Goal: Check status

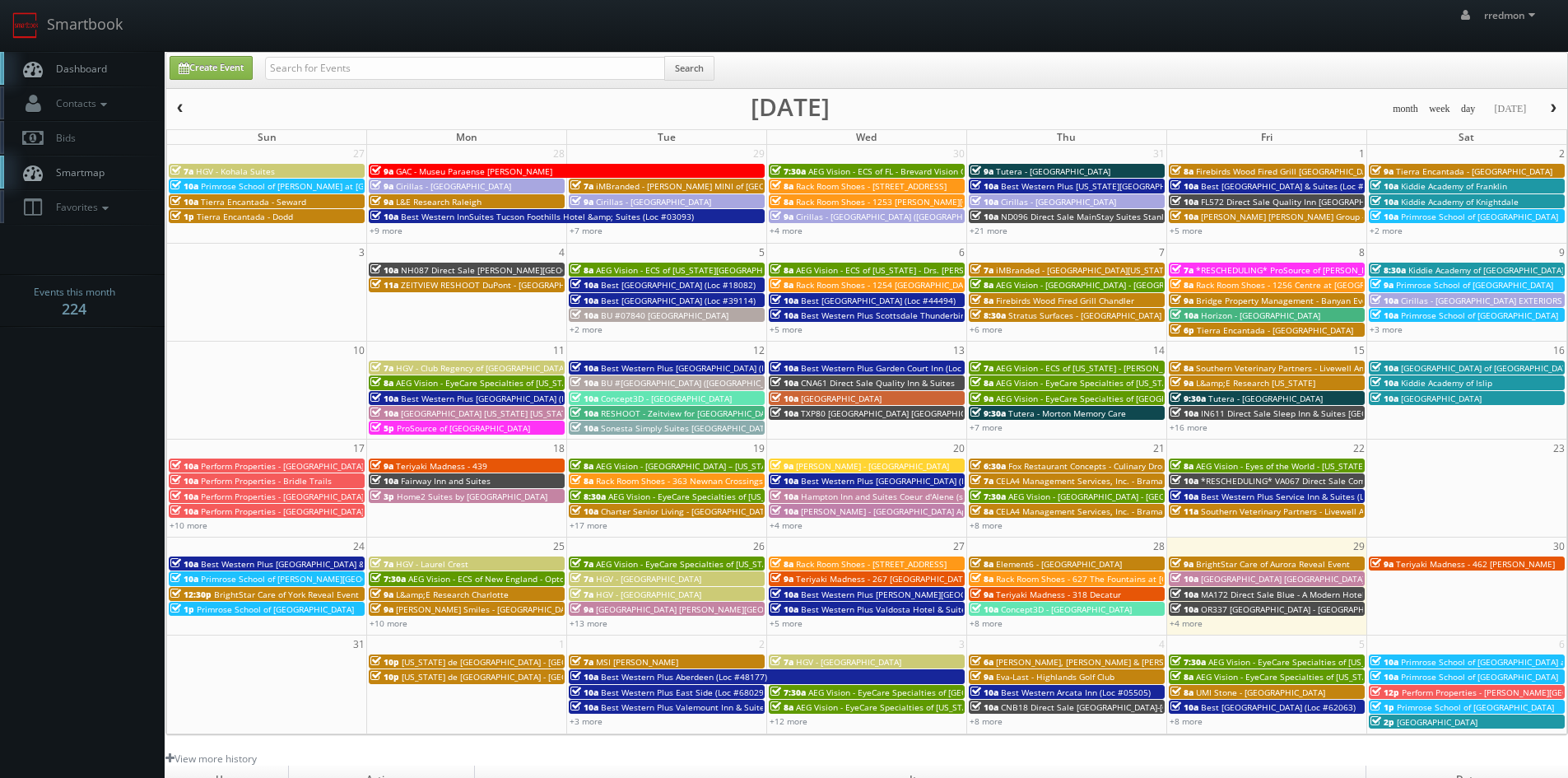
scroll to position [82, 0]
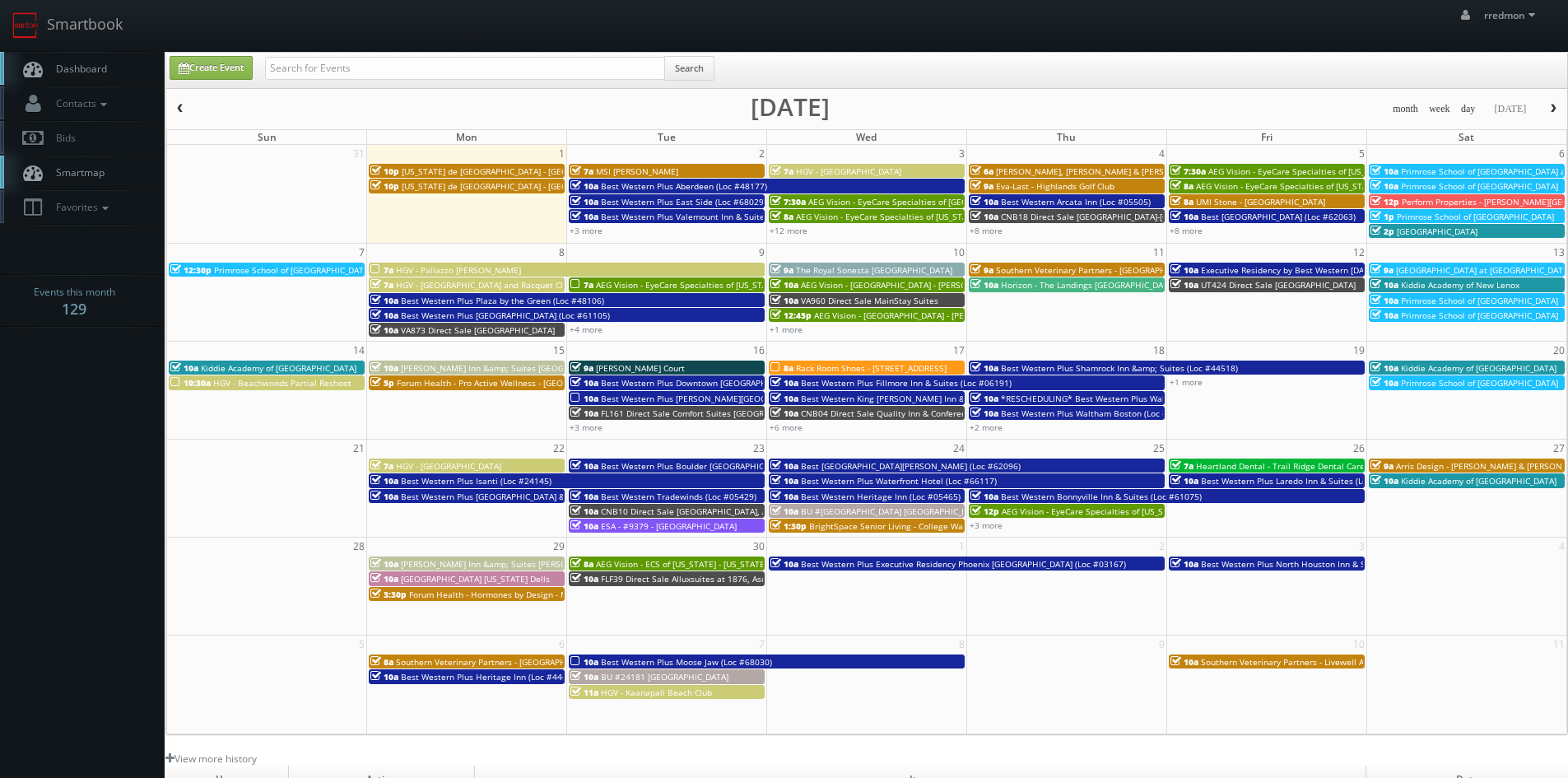
click at [184, 108] on span "button" at bounding box center [180, 109] width 12 height 10
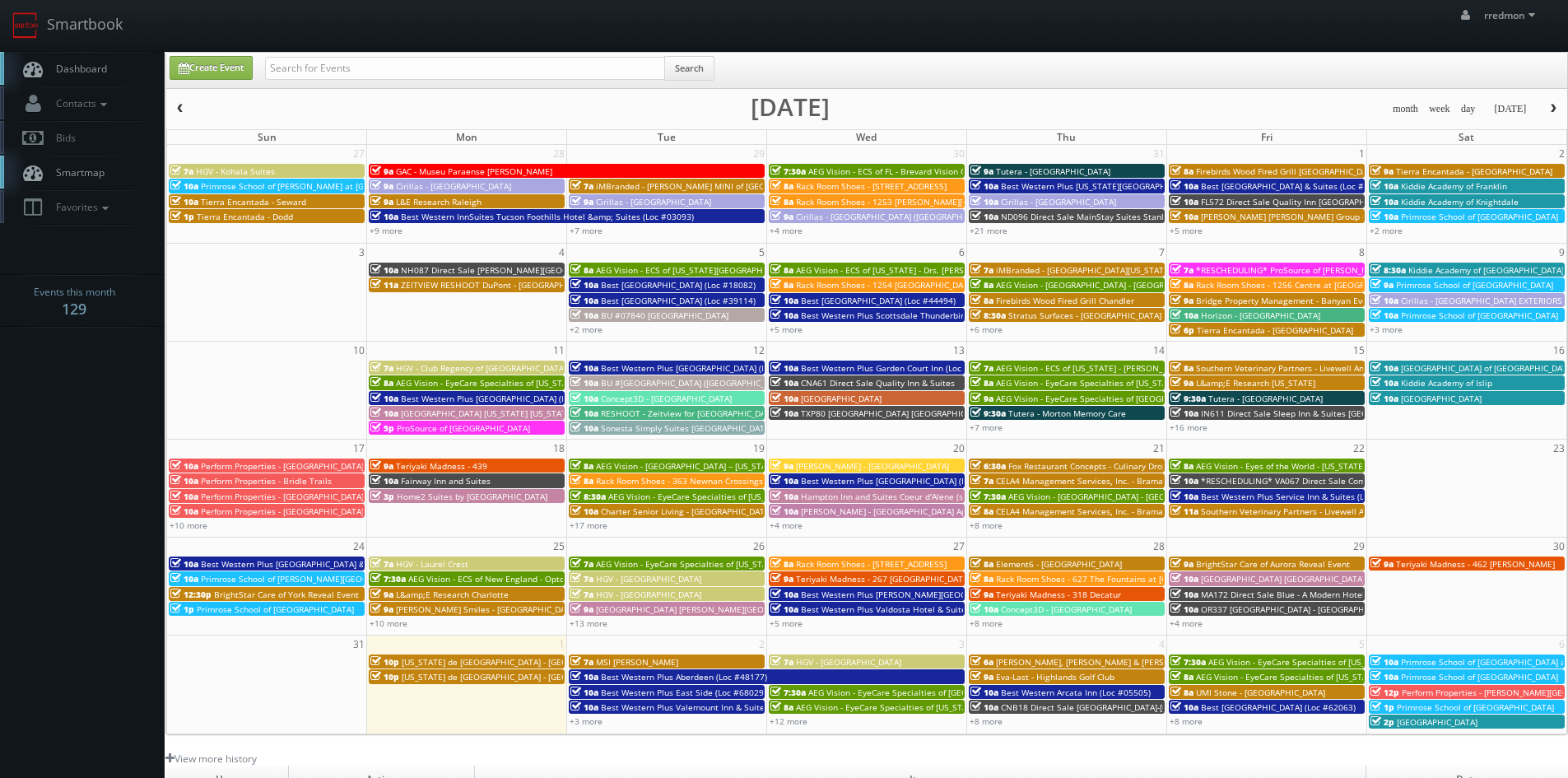
click at [1246, 577] on span "[GEOGRAPHIC_DATA] [GEOGRAPHIC_DATA]" at bounding box center [1283, 579] width 164 height 12
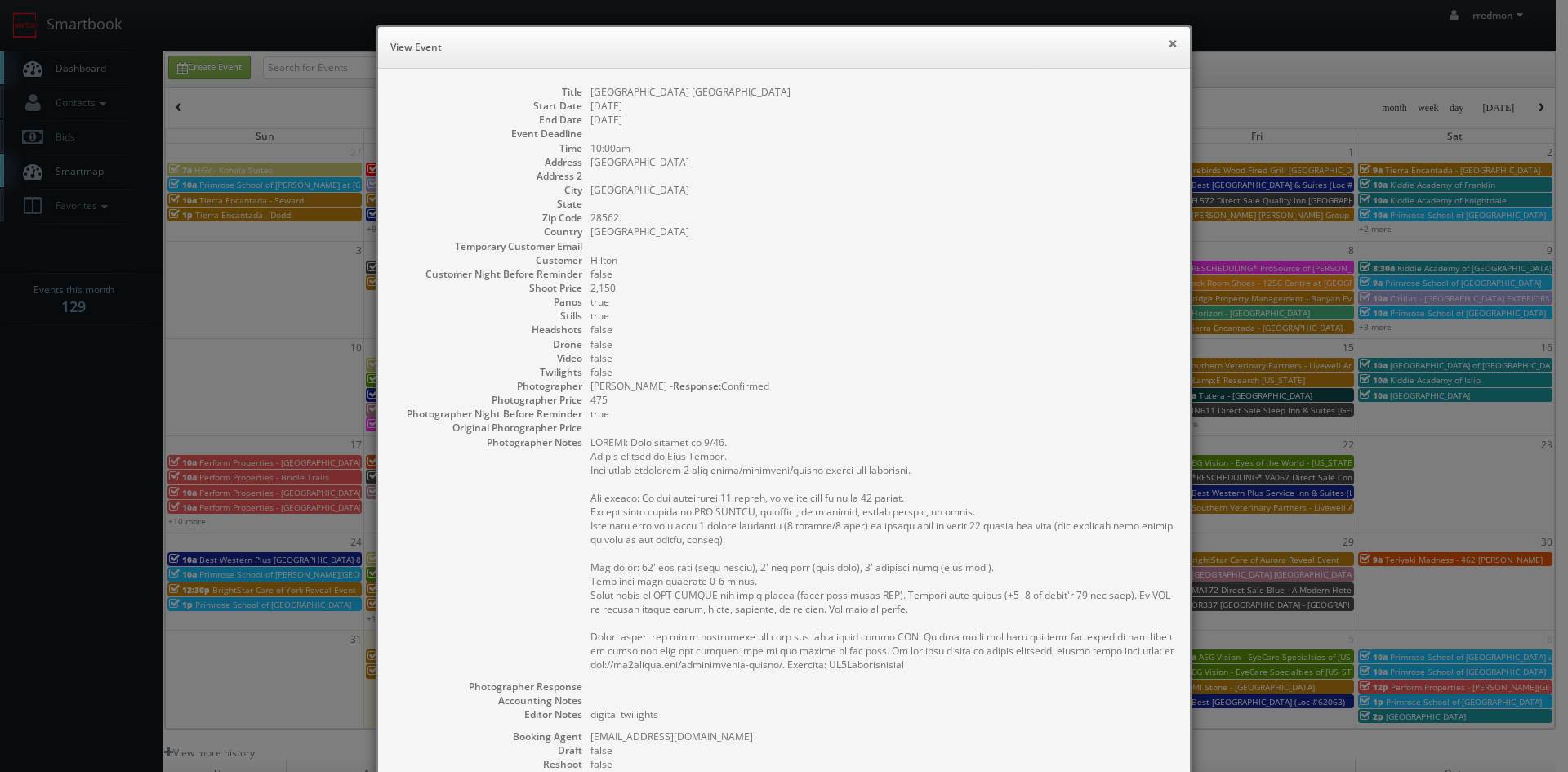
click at [1169, 44] on button "×" at bounding box center [1173, 44] width 10 height 12
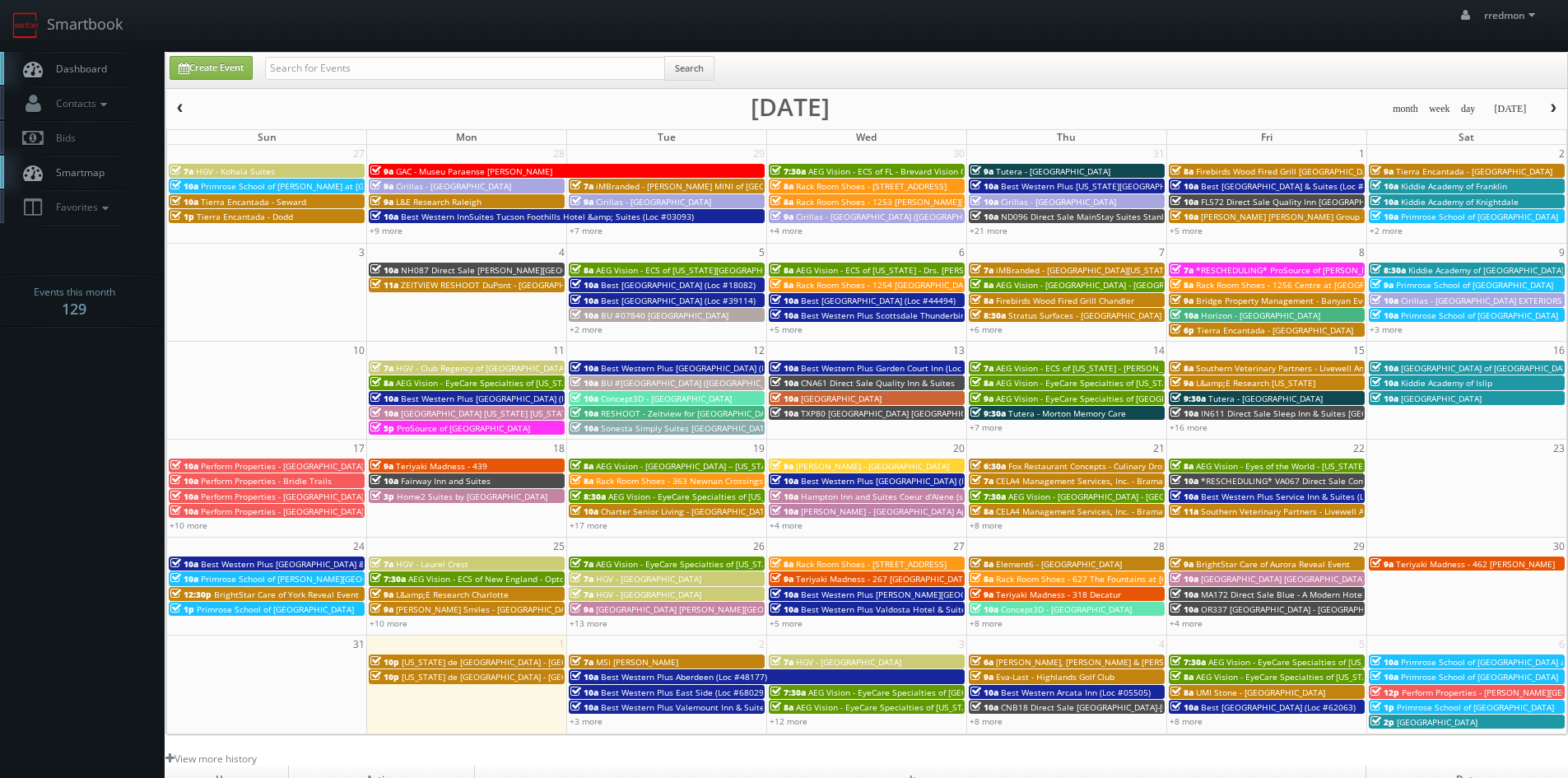
click at [860, 594] on span "Best Western Plus [PERSON_NAME][GEOGRAPHIC_DATA]/[PERSON_NAME][GEOGRAPHIC_DATA]…" at bounding box center [1012, 595] width 423 height 12
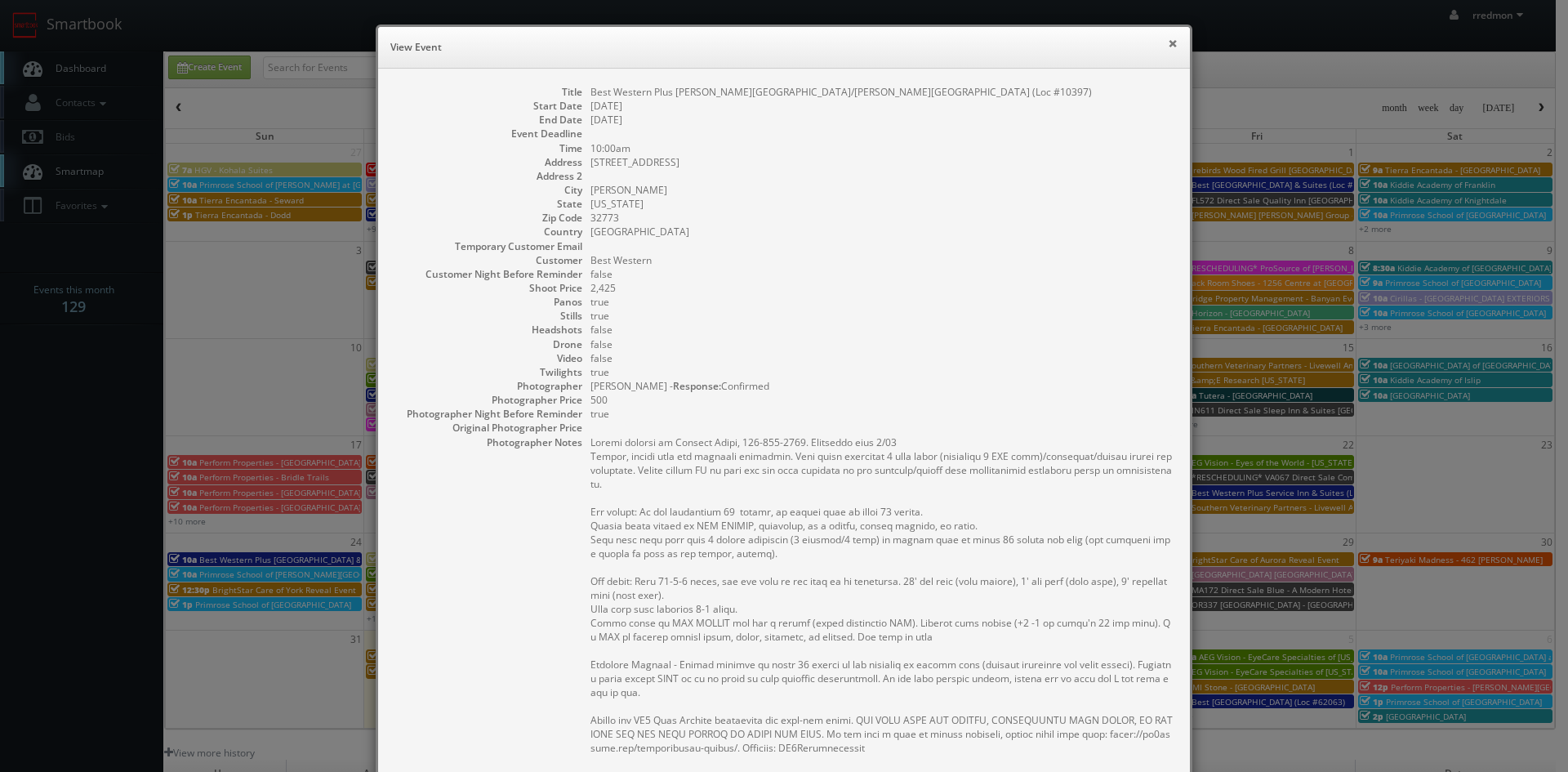
click at [1168, 46] on button "×" at bounding box center [1173, 44] width 10 height 12
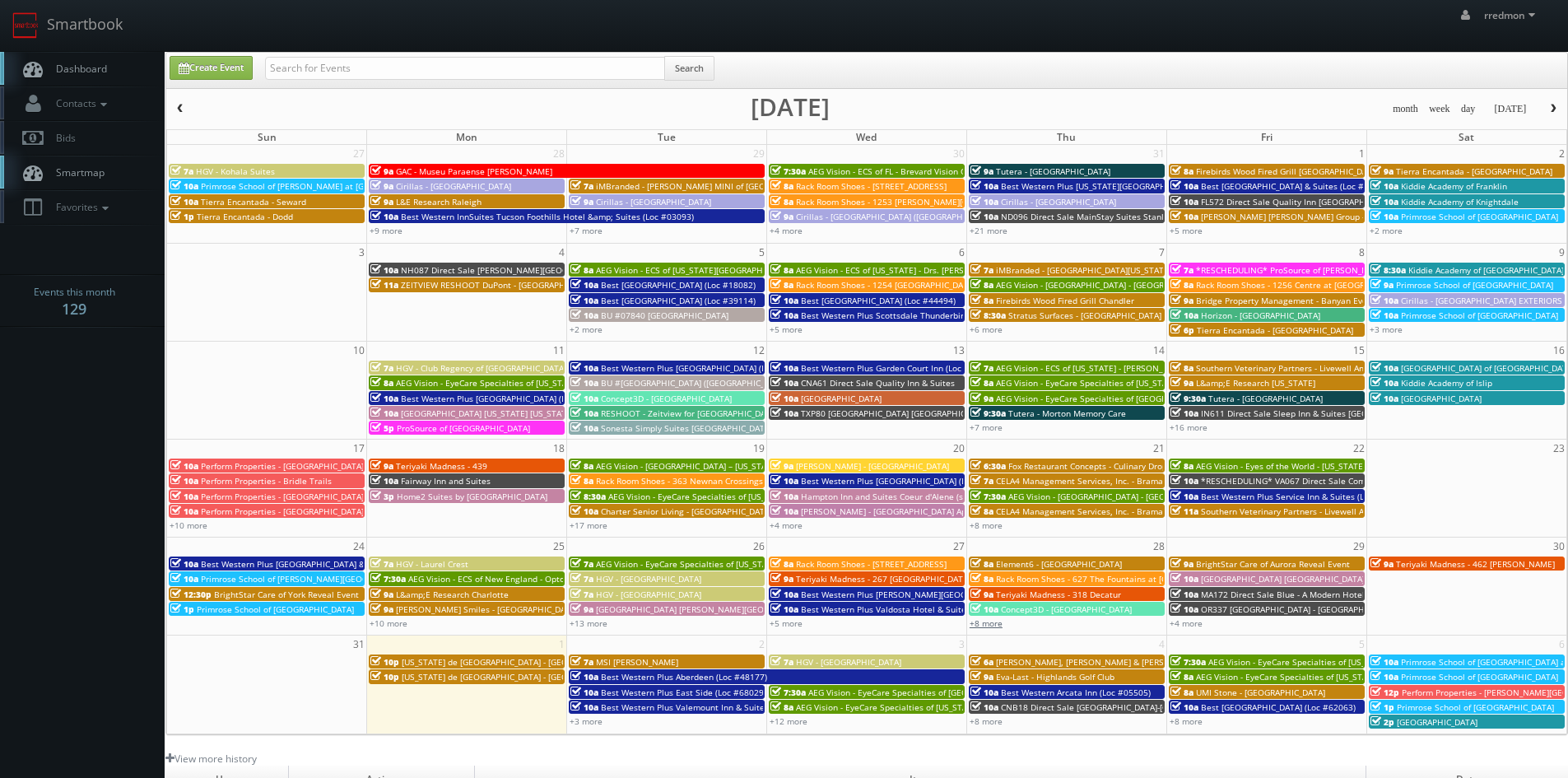
click at [992, 625] on link "+8 more" at bounding box center [986, 624] width 33 height 12
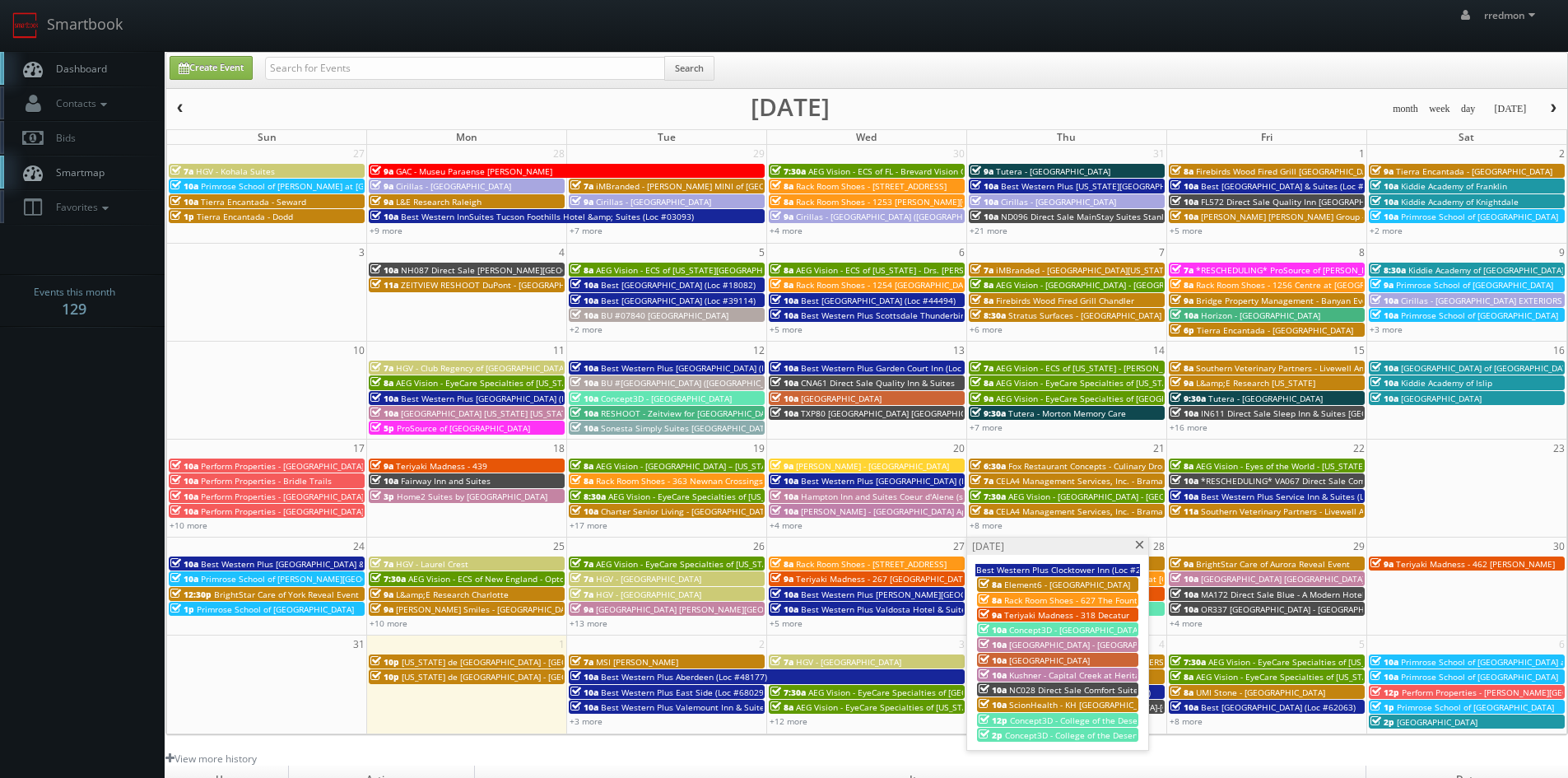
click at [1056, 672] on span "Kushner - Capital Creek at Heritage **Cancelled on site Rescheduling**" at bounding box center [1152, 675] width 286 height 12
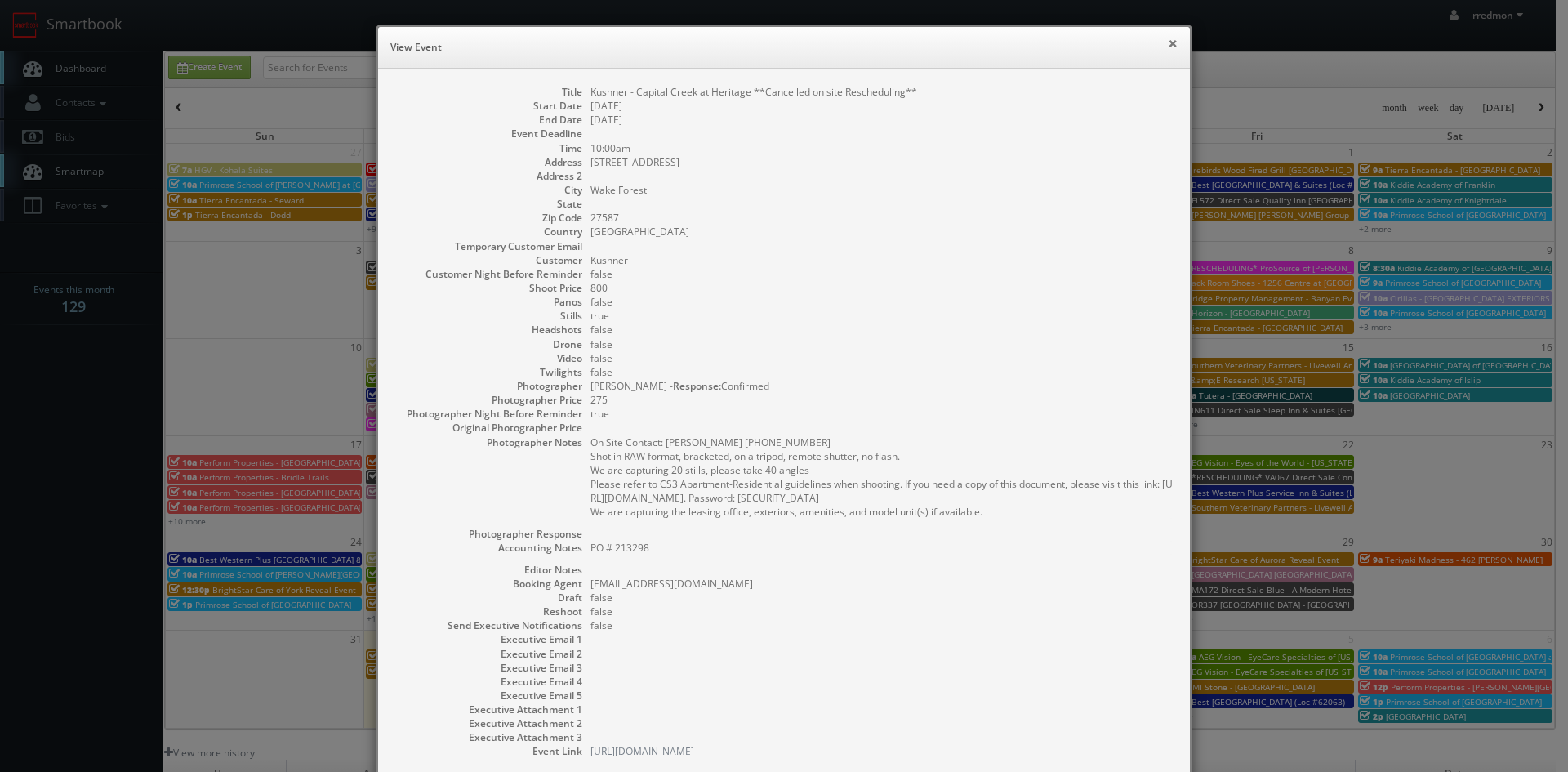
click at [1168, 43] on button "×" at bounding box center [1173, 44] width 10 height 12
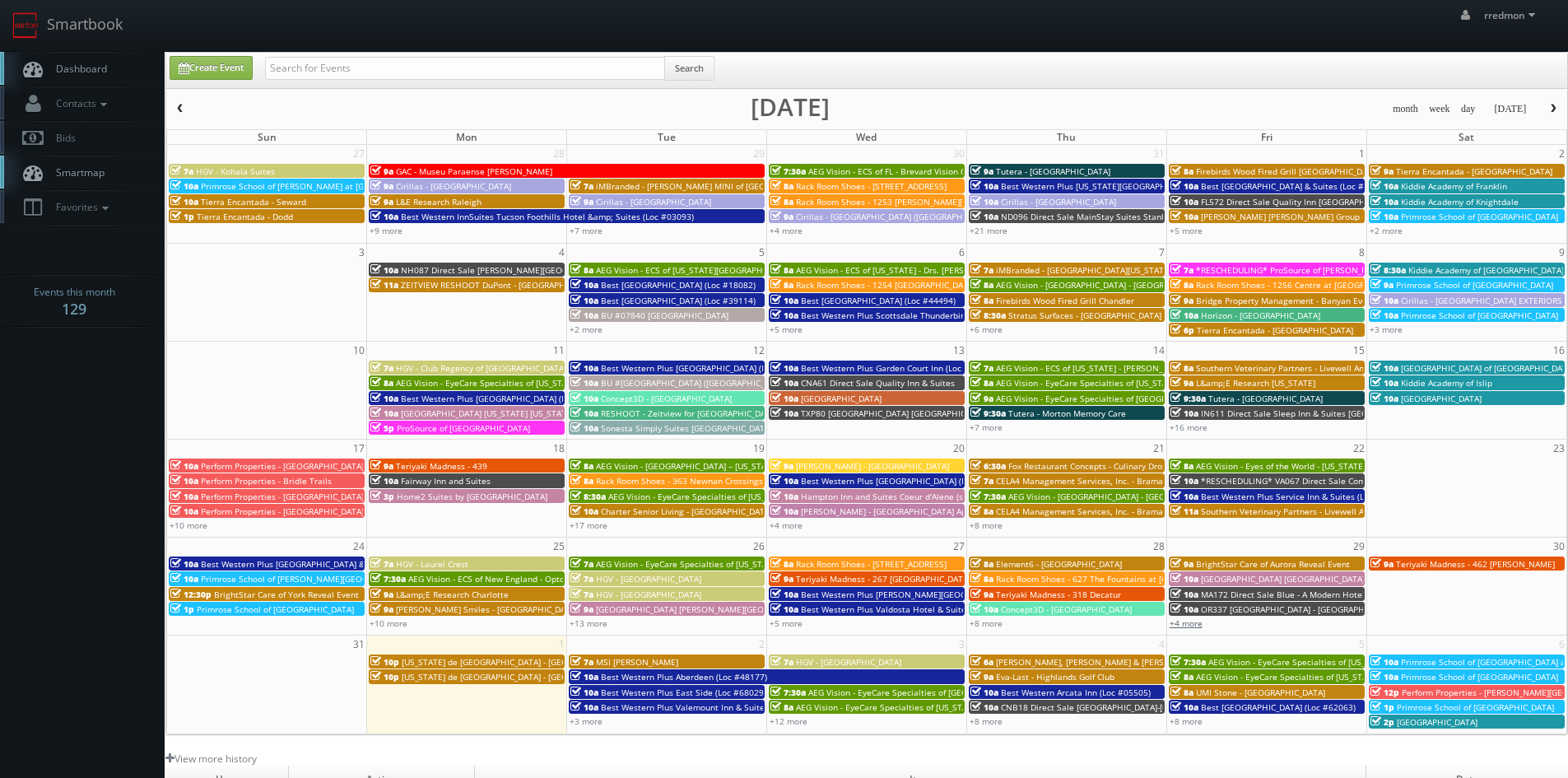
click at [1199, 625] on link "+4 more" at bounding box center [1187, 624] width 33 height 12
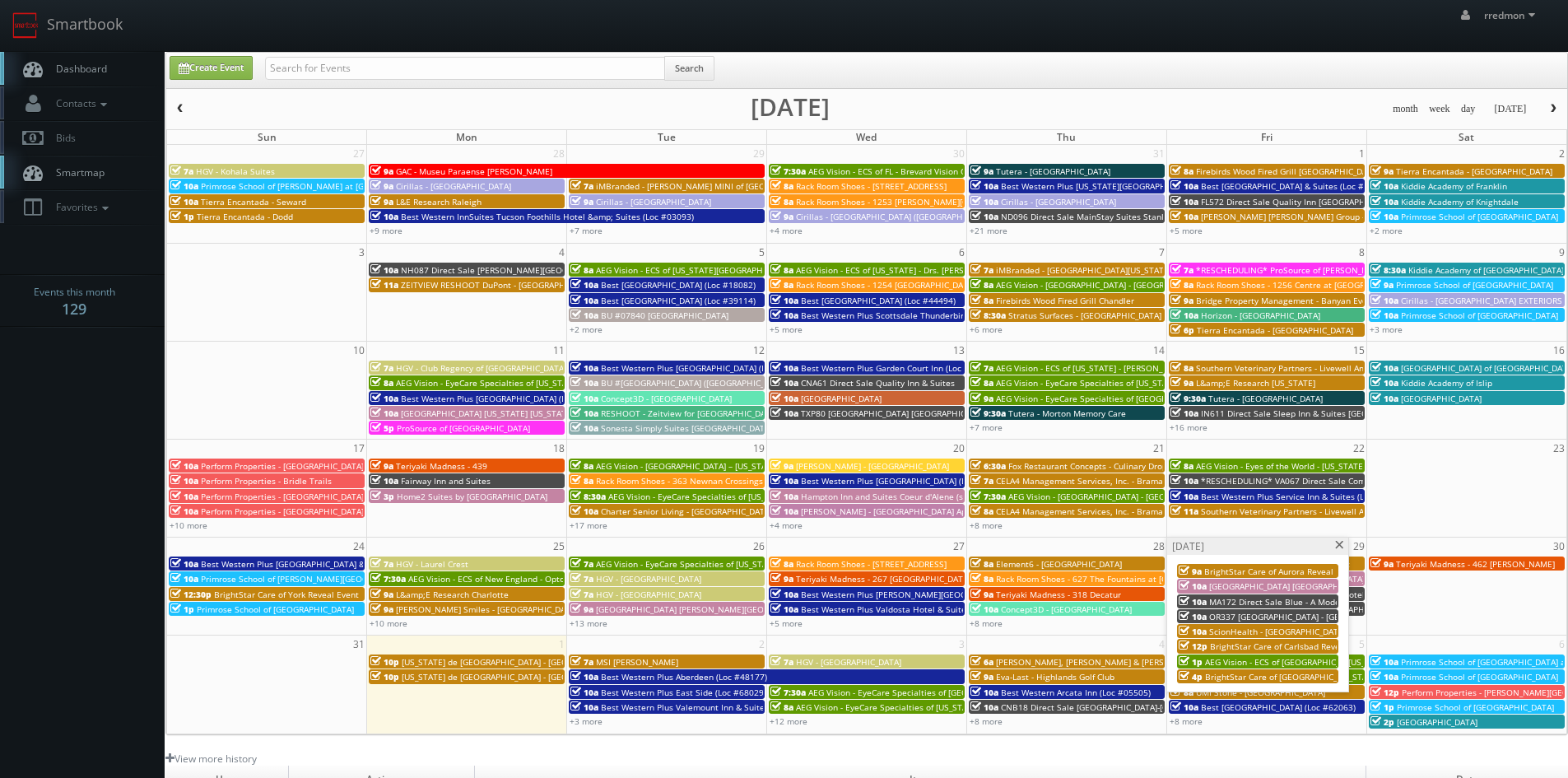
click at [1284, 659] on span "AEG Vision - ECS of [GEOGRAPHIC_DATA][US_STATE] - North Garland Vision (Headsho…" at bounding box center [1384, 662] width 358 height 12
